Goal: Transaction & Acquisition: Purchase product/service

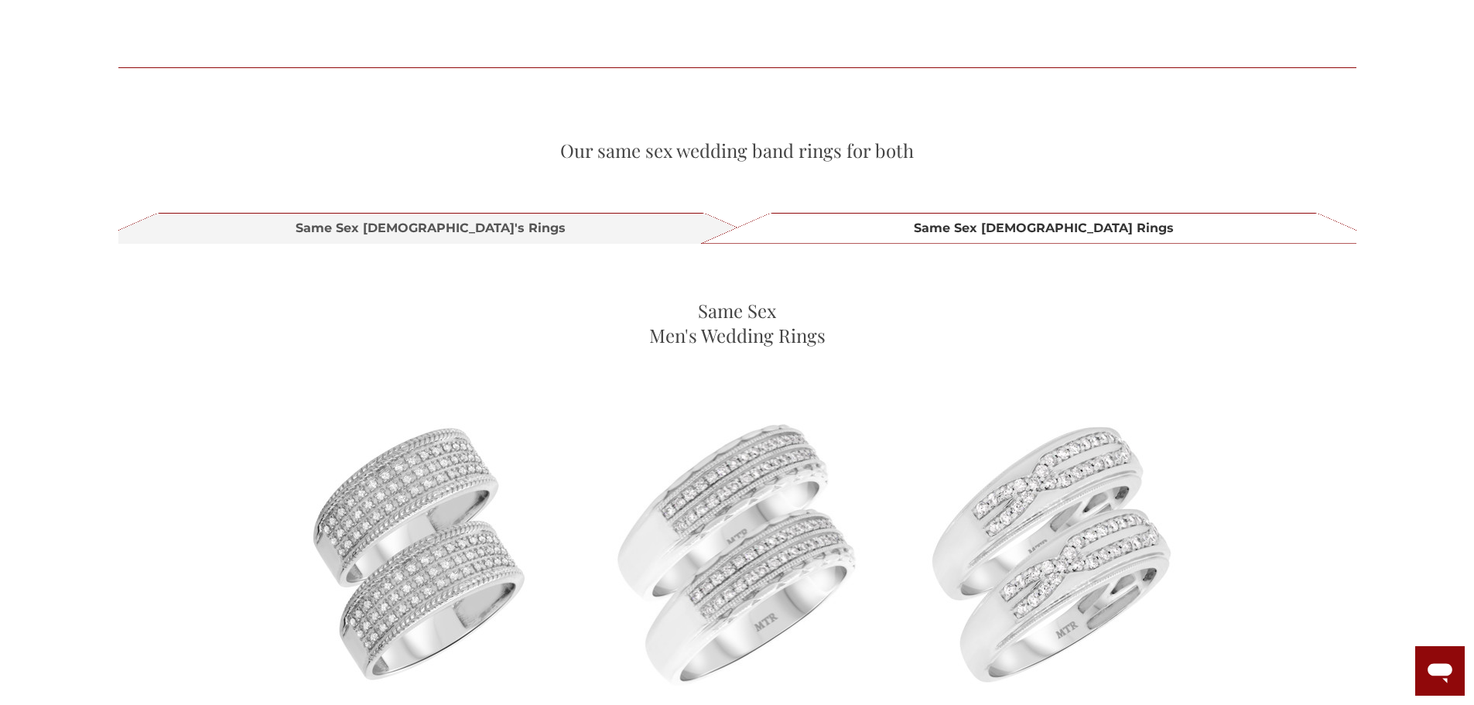
scroll to position [1702, 0]
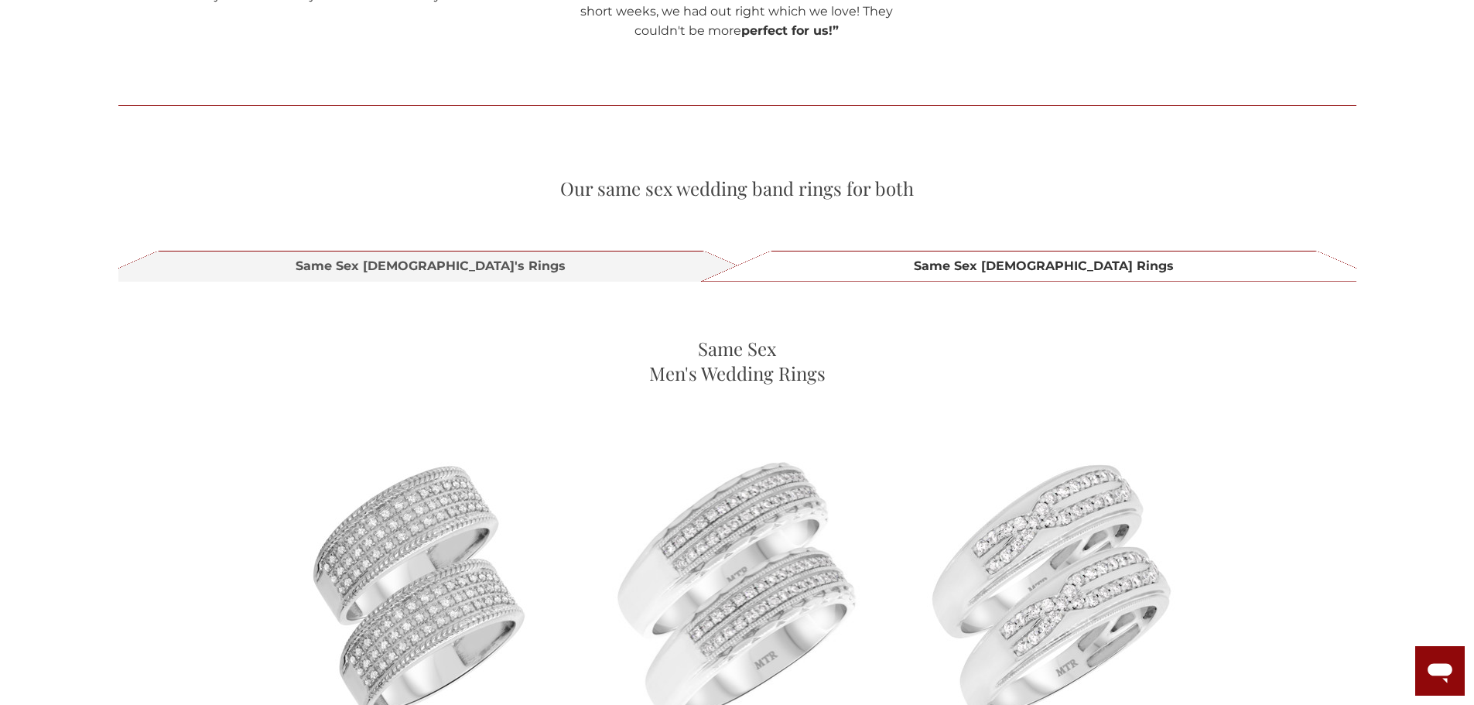
click at [1071, 272] on span "Same Sex [DEMOGRAPHIC_DATA] Rings" at bounding box center [1044, 266] width 602 height 19
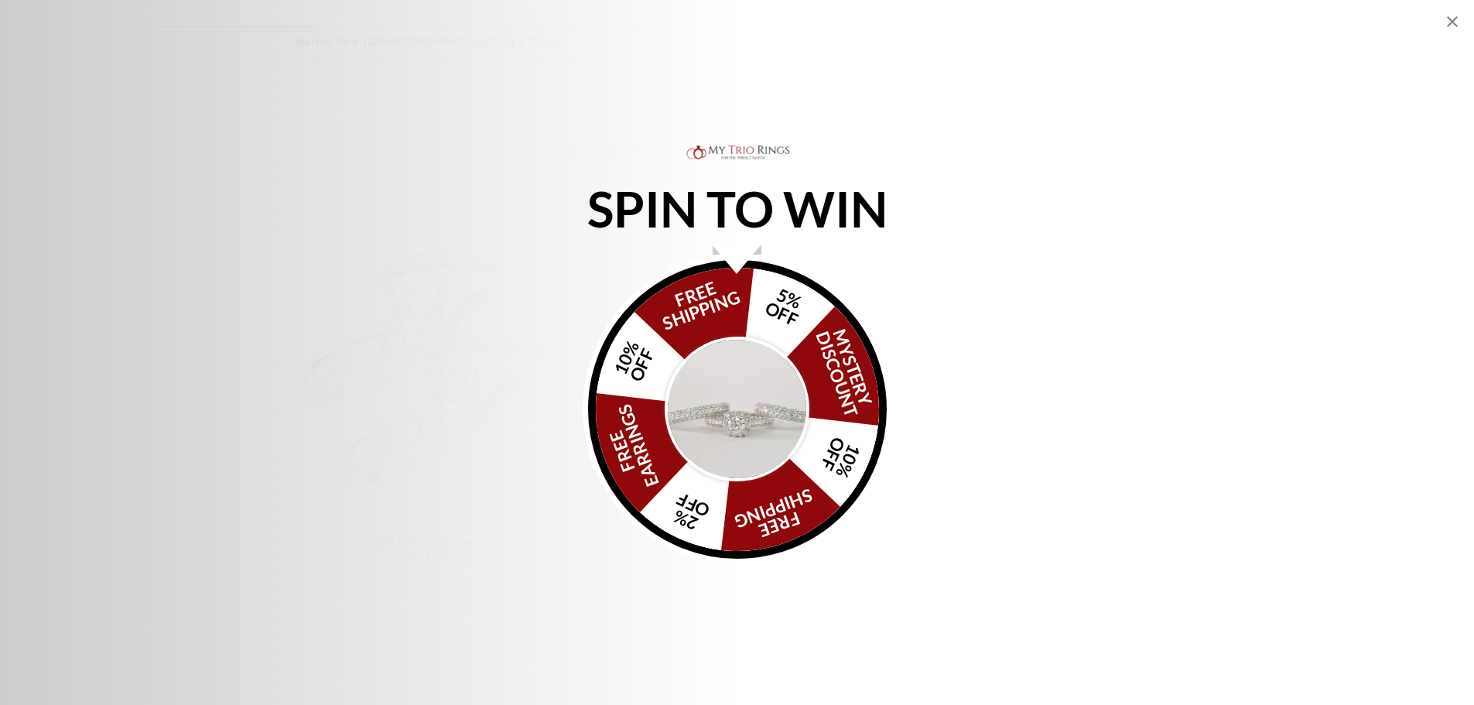
scroll to position [1934, 0]
click at [1446, 20] on icon "Close popup" at bounding box center [1452, 21] width 19 height 19
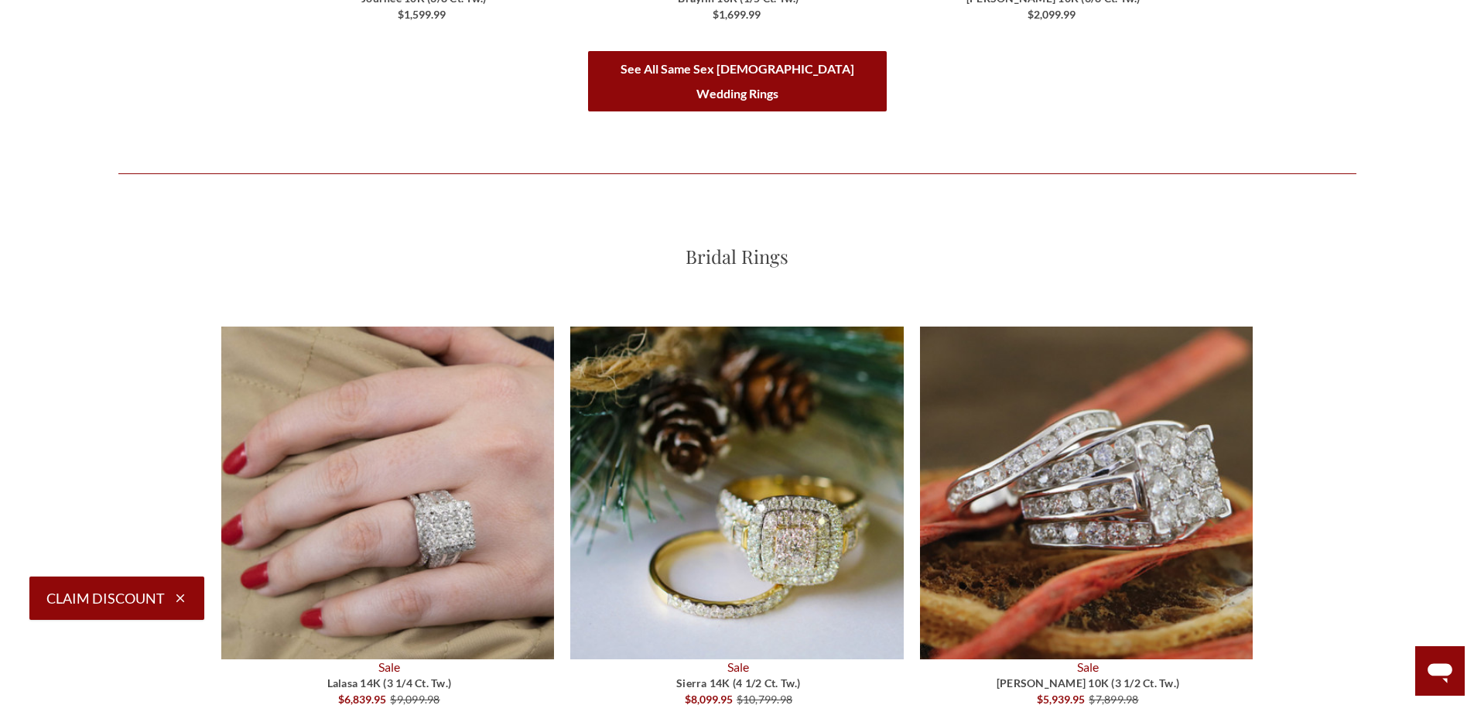
scroll to position [2862, 0]
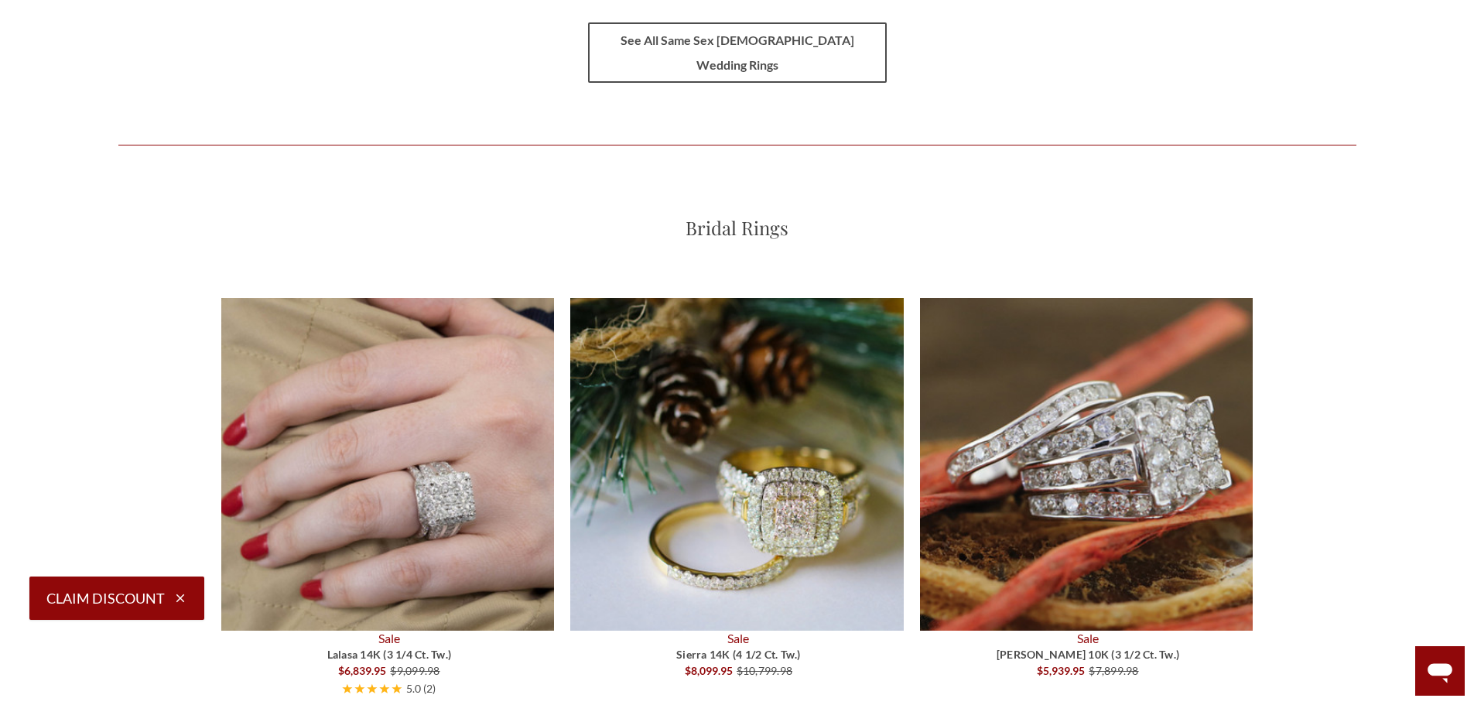
click at [699, 56] on link "See All Same Sex [DEMOGRAPHIC_DATA] Wedding Rings" at bounding box center [737, 52] width 299 height 60
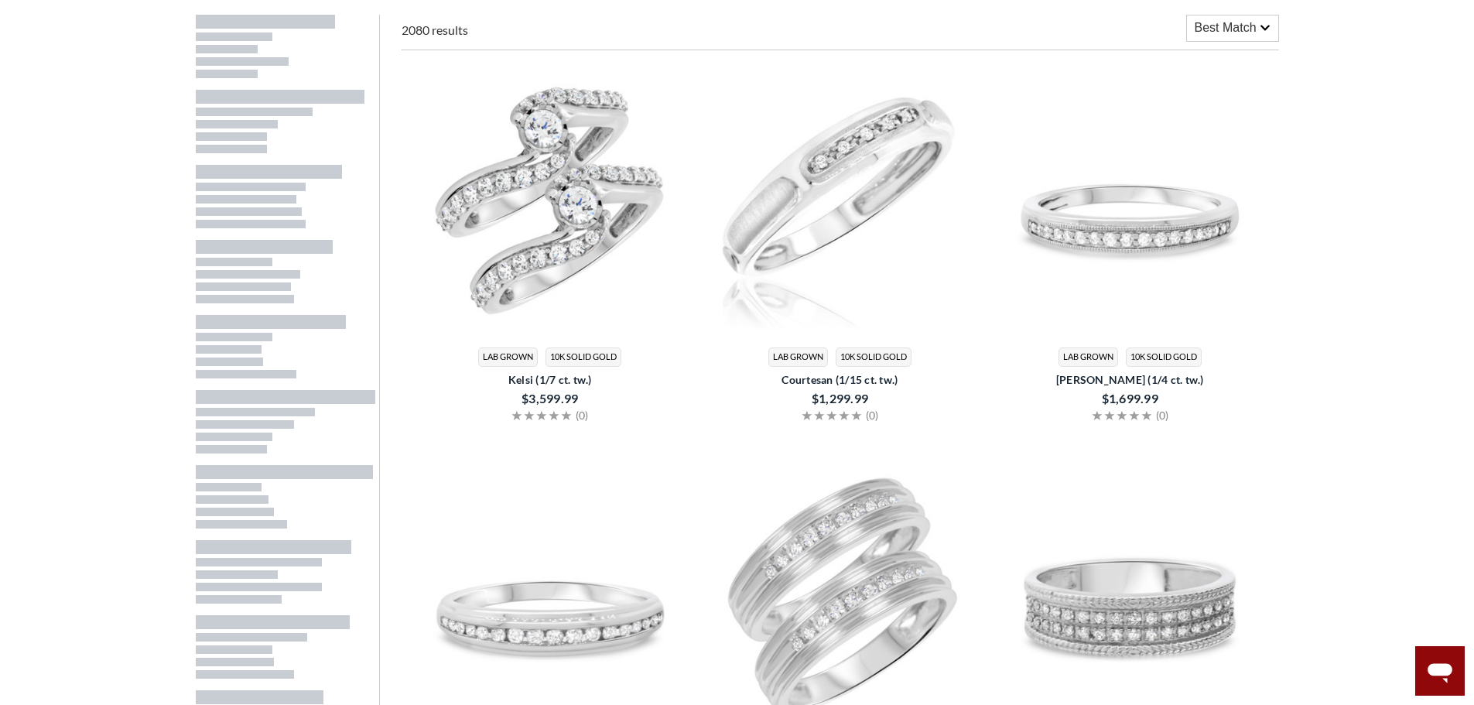
scroll to position [541, 0]
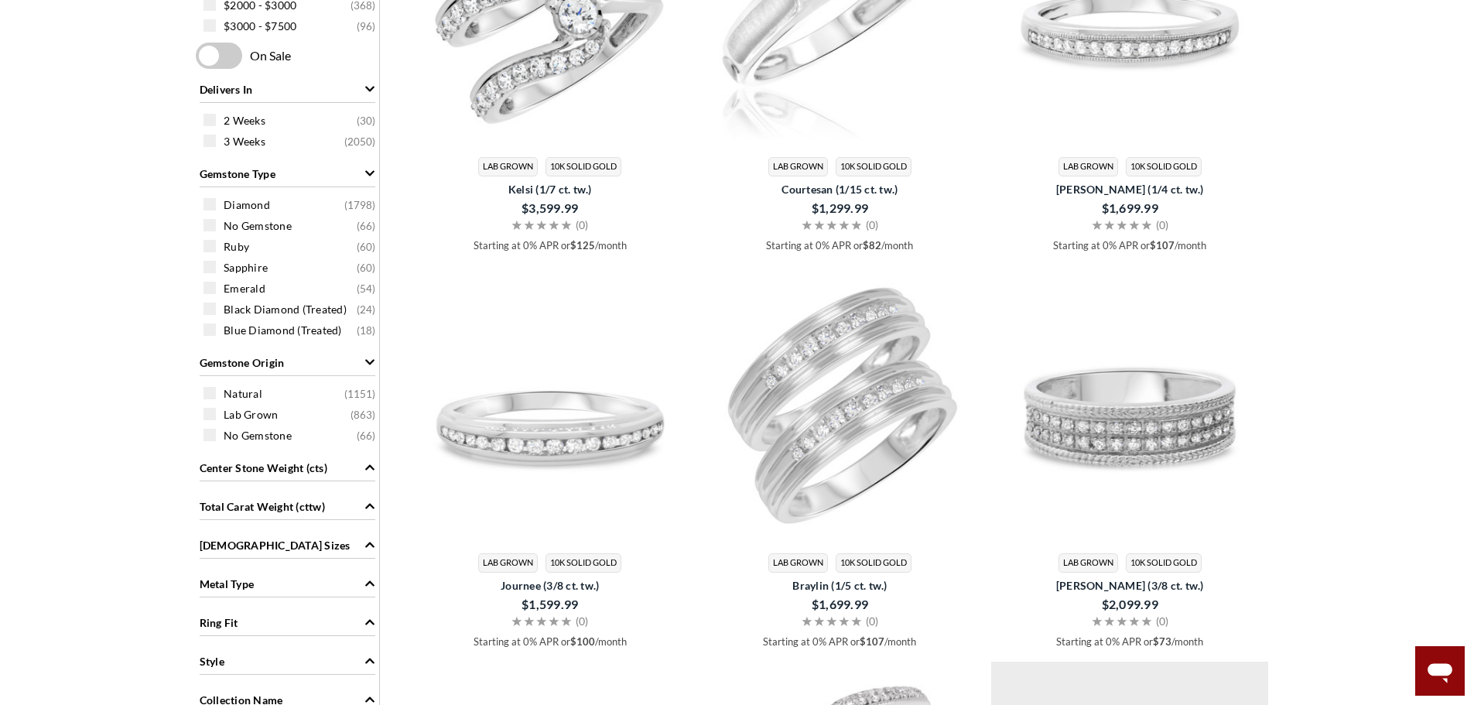
drag, startPoint x: 219, startPoint y: 203, endPoint x: 231, endPoint y: 203, distance: 11.6
click at [219, 203] on div "Diamond ( 1798 )" at bounding box center [291, 204] width 176 height 17
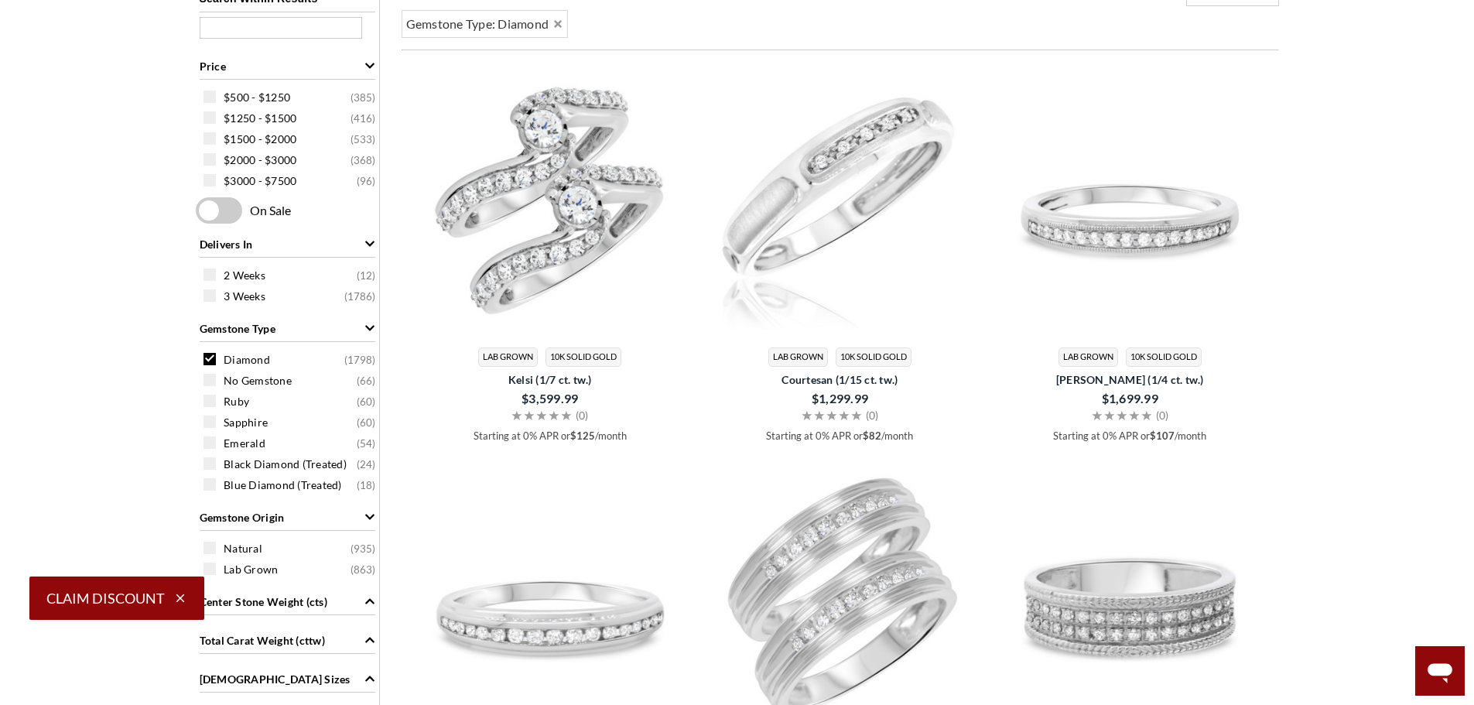
click at [204, 354] on span at bounding box center [209, 359] width 12 height 12
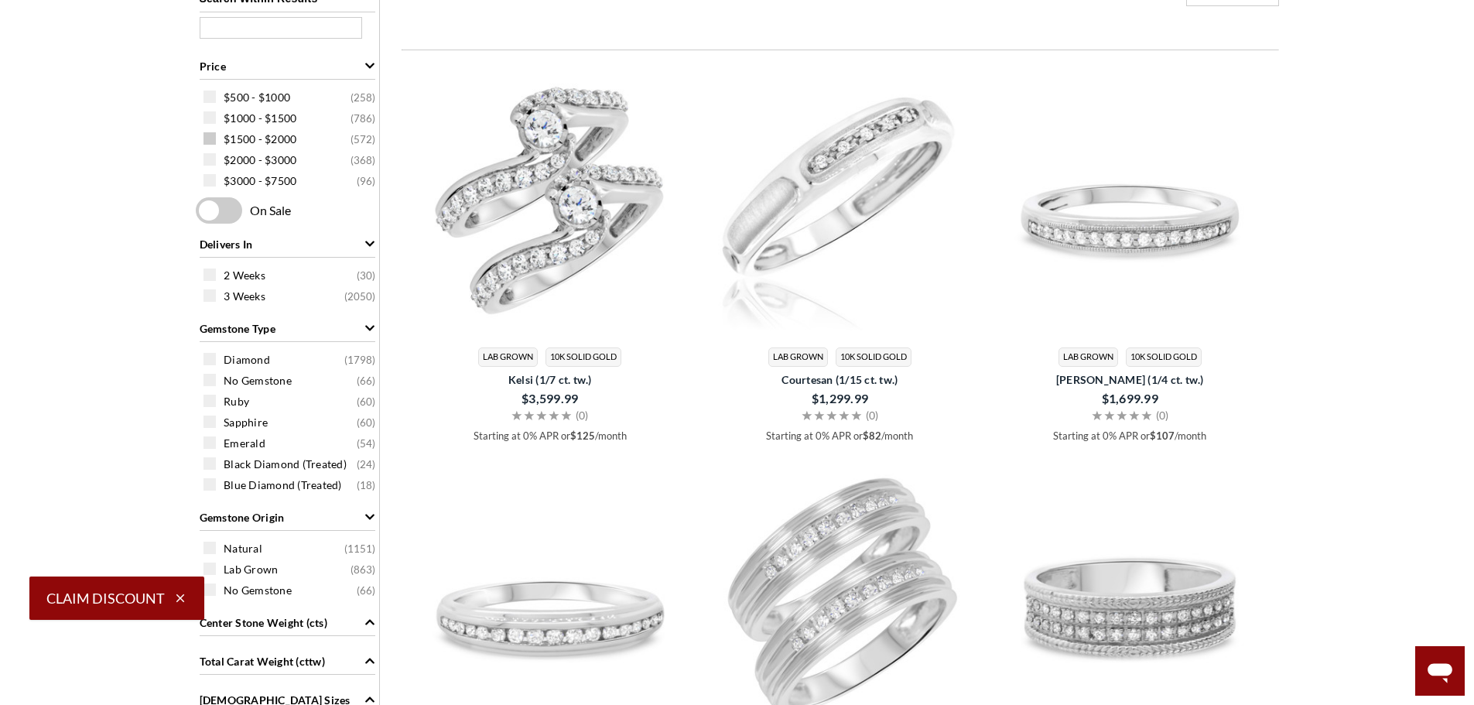
scroll to position [348, 0]
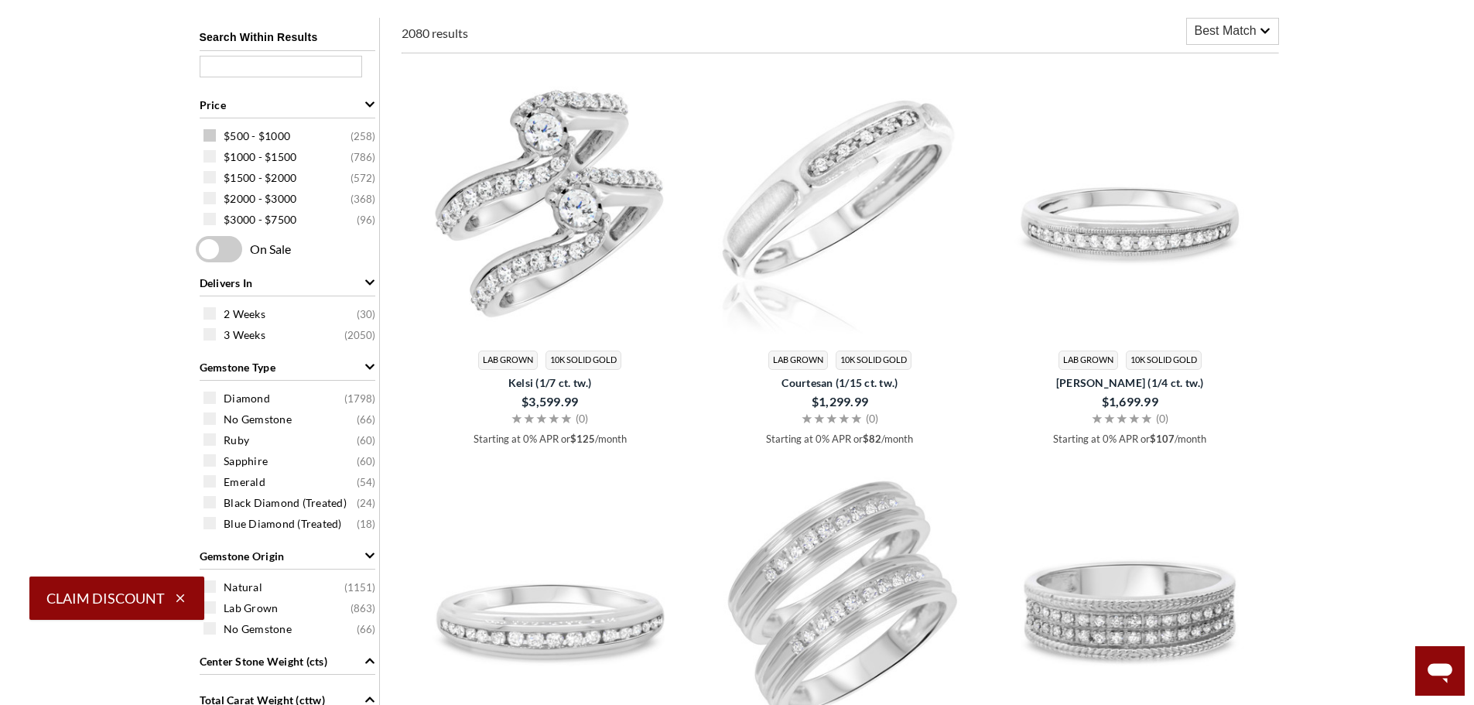
click at [210, 128] on div "$500 - $1000 ( 258 )" at bounding box center [291, 135] width 176 height 17
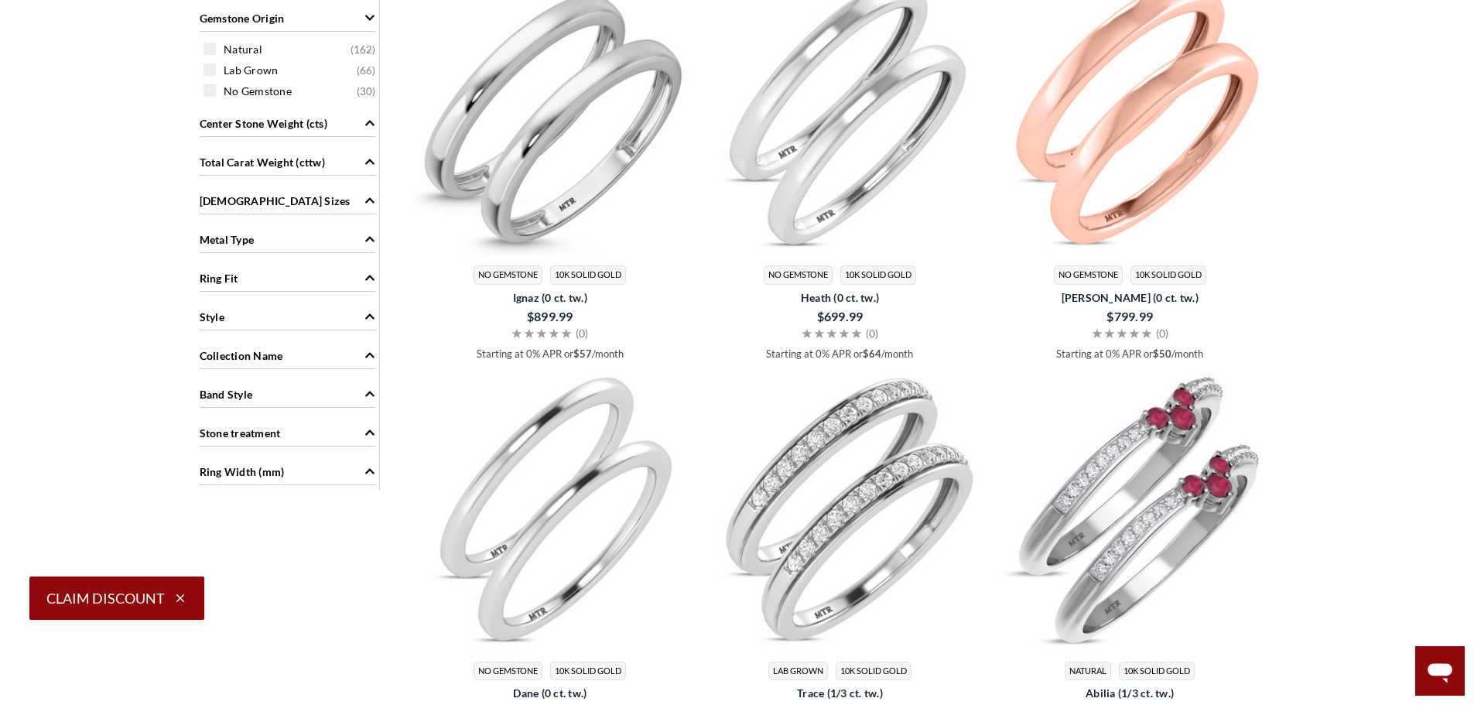
scroll to position [890, 0]
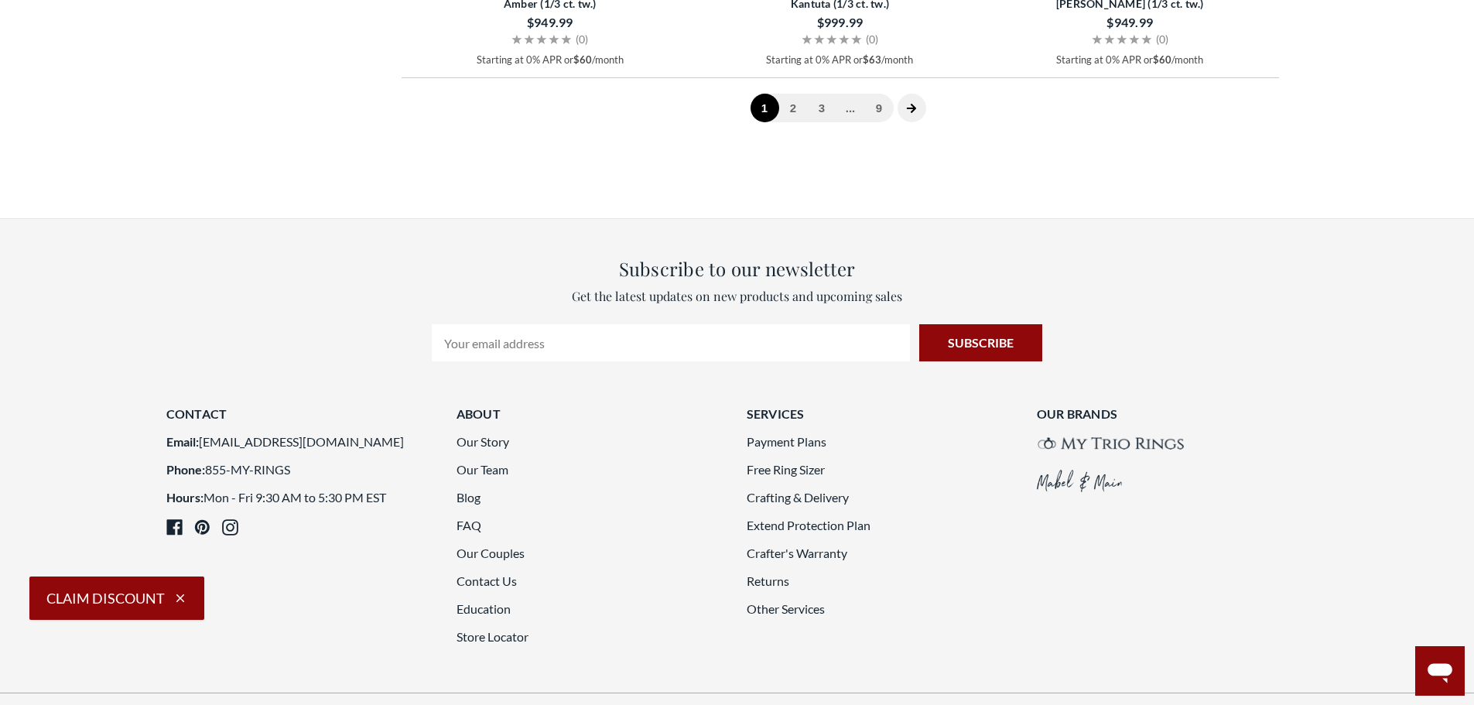
click at [908, 113] on icon "next page" at bounding box center [911, 108] width 9 height 9
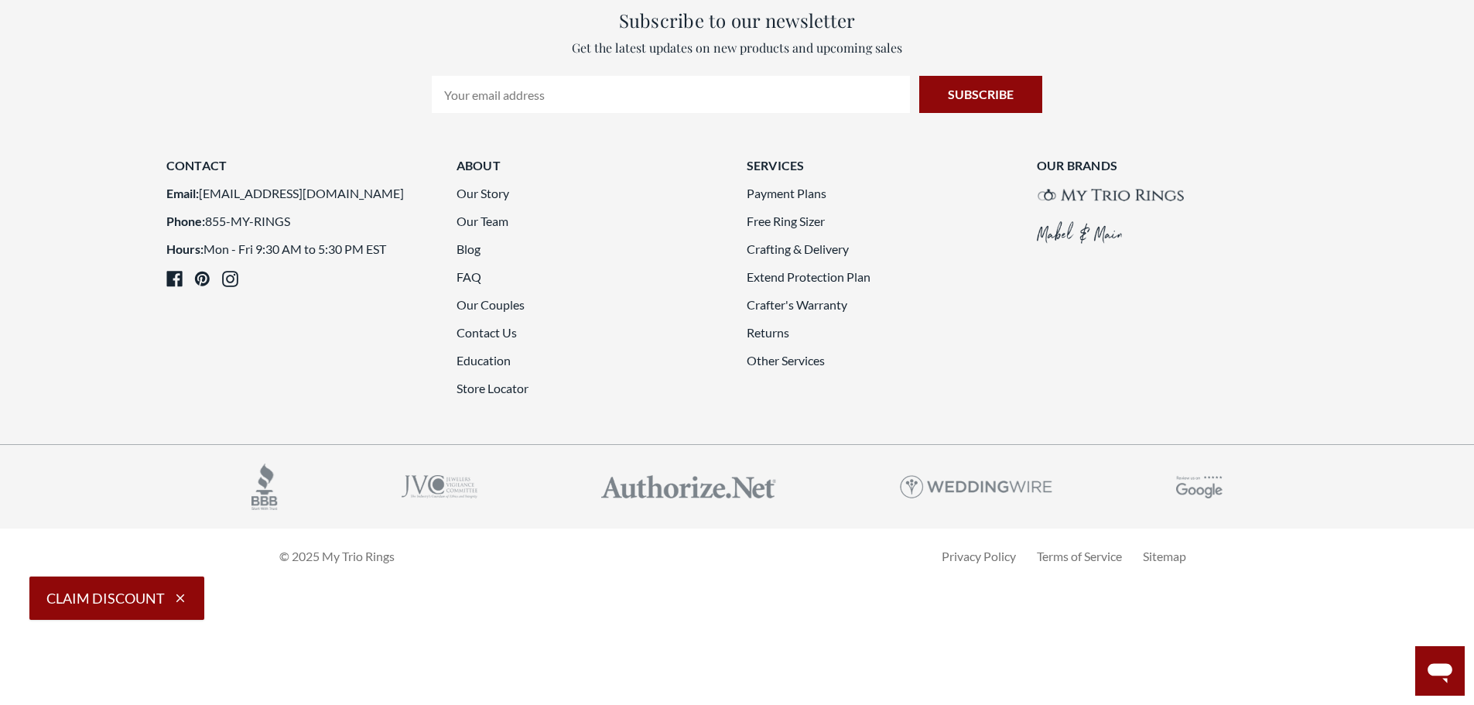
scroll to position [2901, 0]
